Goal: Ask a question

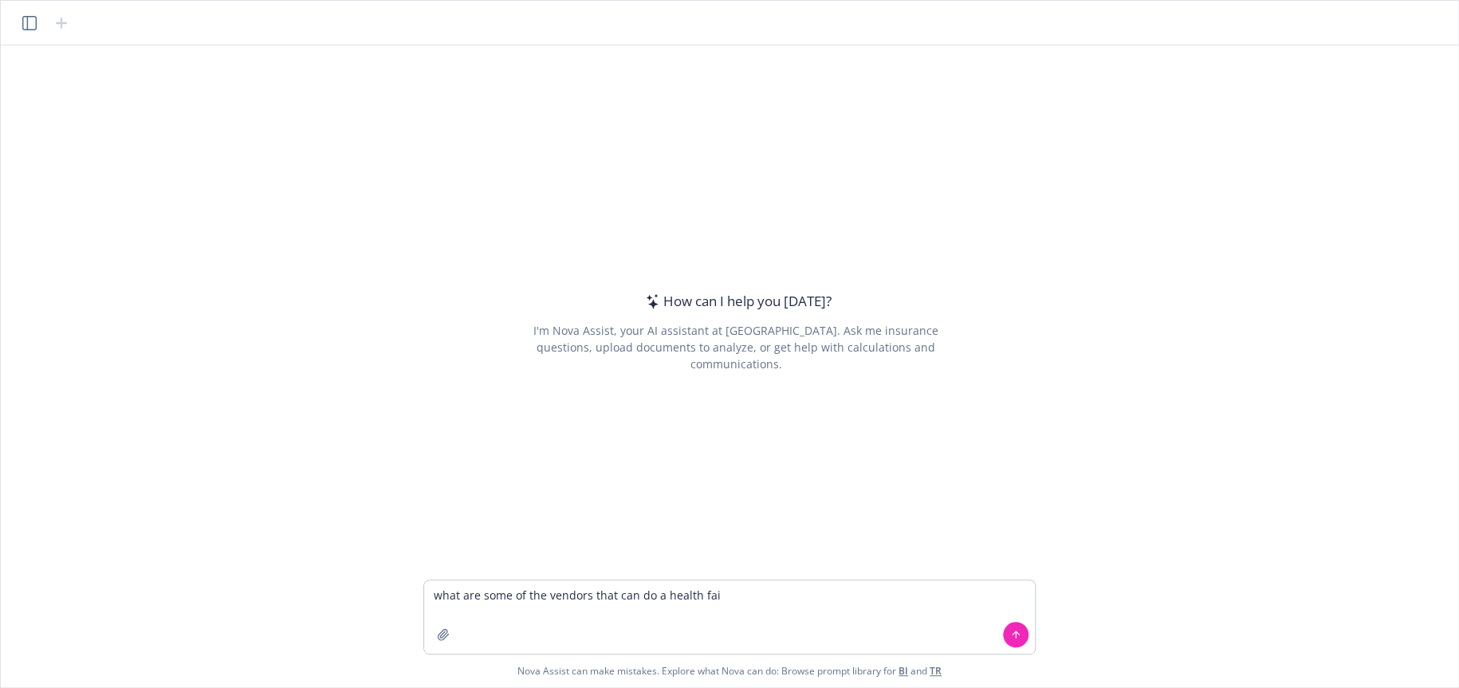
type textarea "what are some of the vendors that can do a health fair"
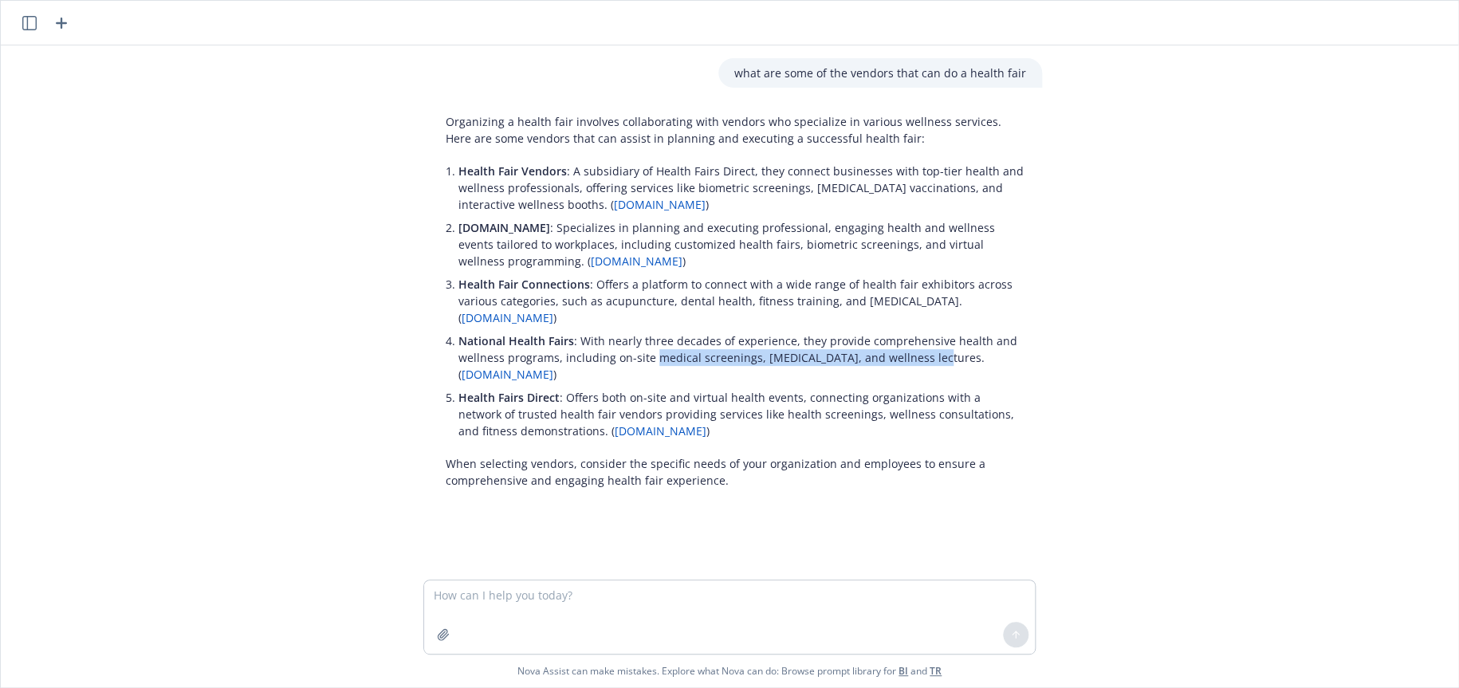
drag, startPoint x: 644, startPoint y: 358, endPoint x: 909, endPoint y: 357, distance: 264.7
click at [909, 357] on p "National Health Fairs : With nearly three decades of experience, they provide c…" at bounding box center [742, 357] width 568 height 50
